Goal: Task Accomplishment & Management: Manage account settings

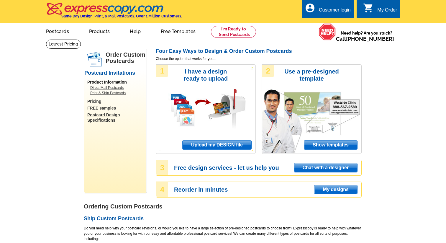
click at [340, 10] on div "Customer login" at bounding box center [335, 11] width 32 height 8
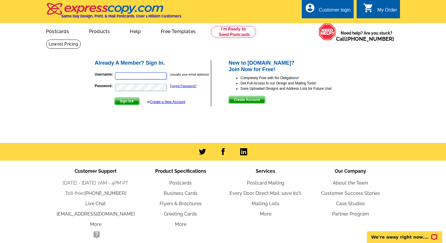
click at [139, 77] on input "Username:" at bounding box center [141, 75] width 52 height 7
type input "[EMAIL_ADDRESS][DOMAIN_NAME]"
click at [126, 102] on span "Sign In" at bounding box center [127, 101] width 25 height 7
